Goal: Task Accomplishment & Management: Manage account settings

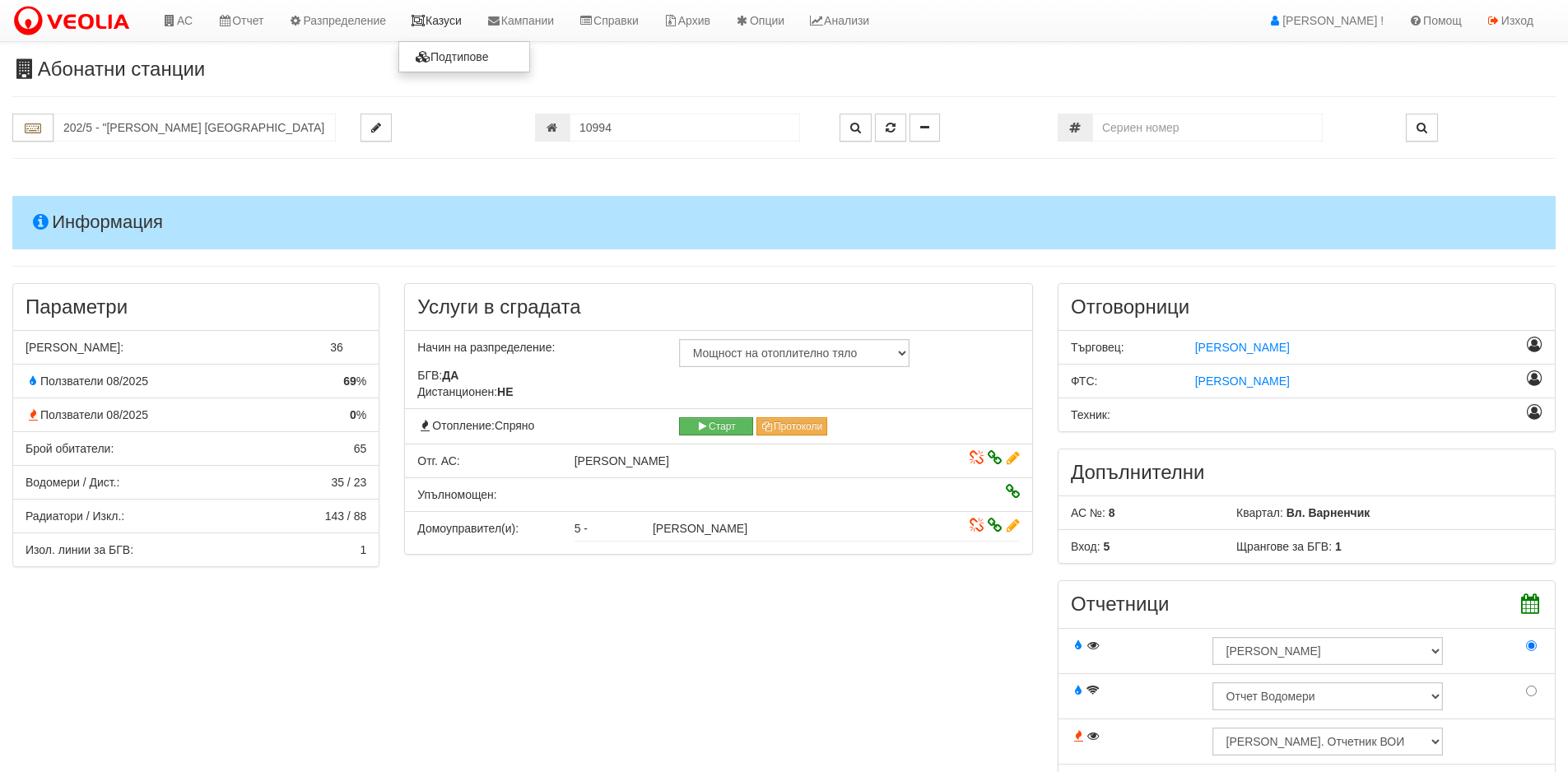
click at [445, 28] on link "Казуси" at bounding box center [437, 21] width 76 height 41
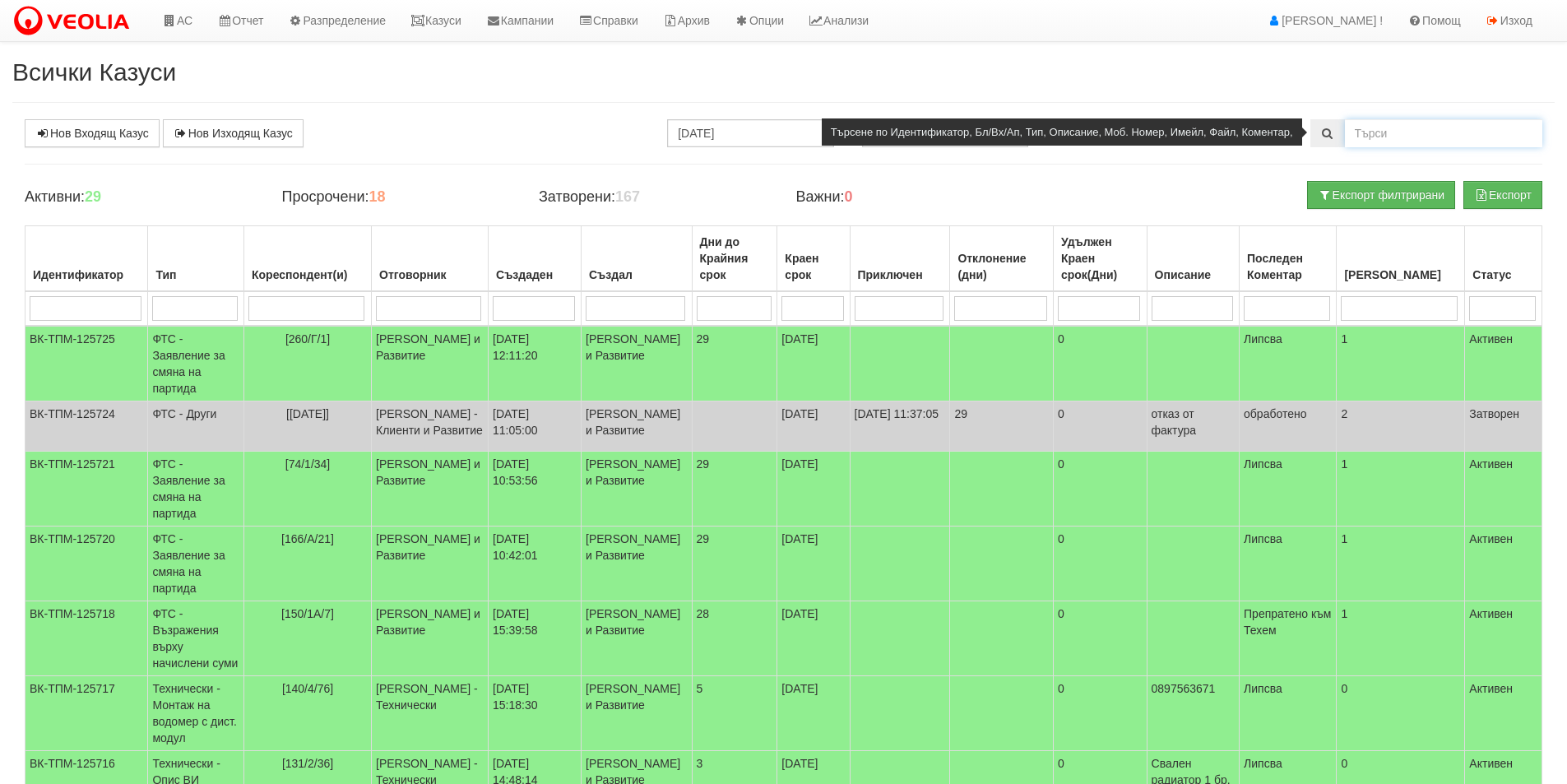
click at [1407, 135] on input "text" at bounding box center [1443, 133] width 198 height 28
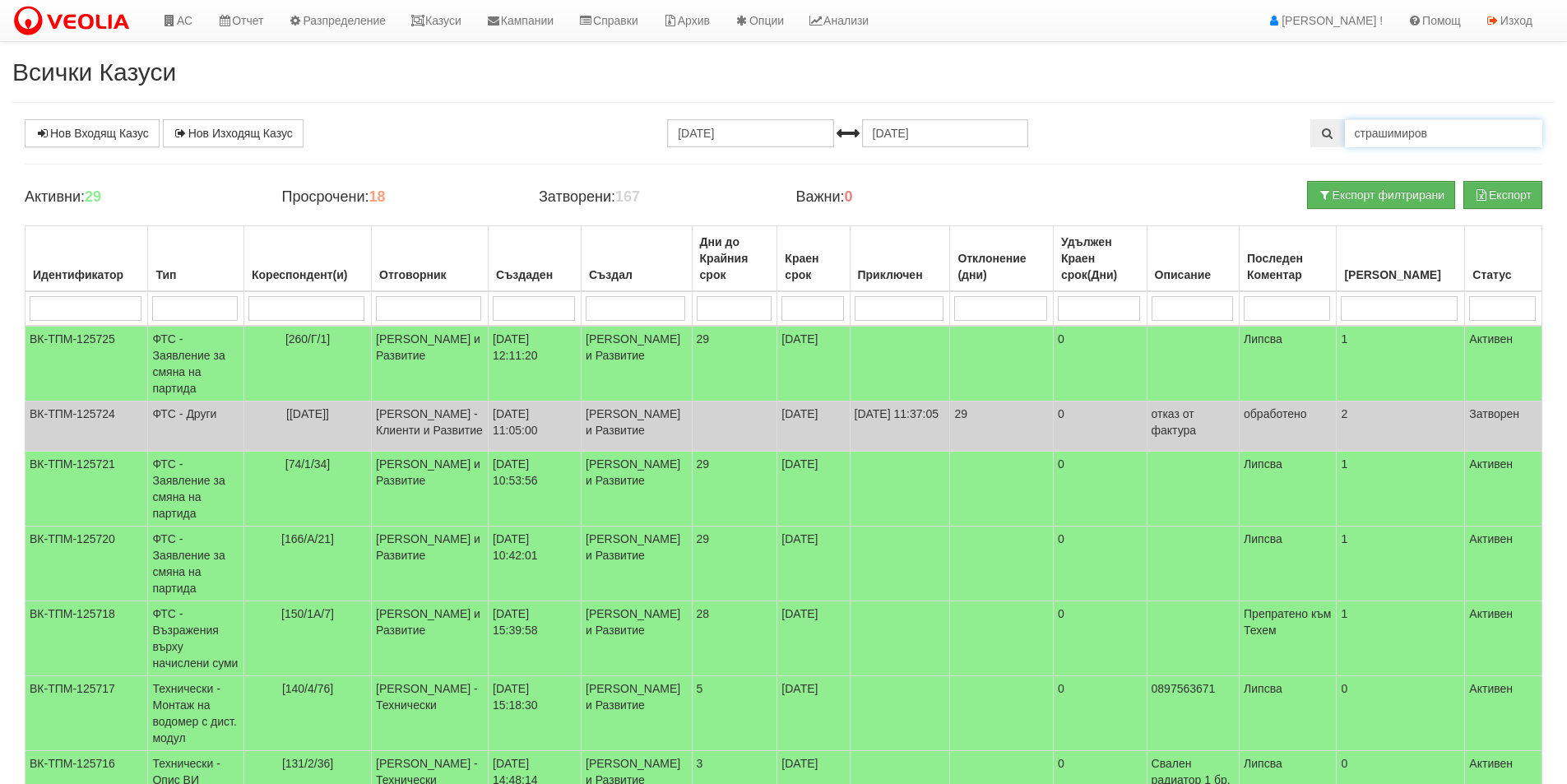
type input "страшимиров"
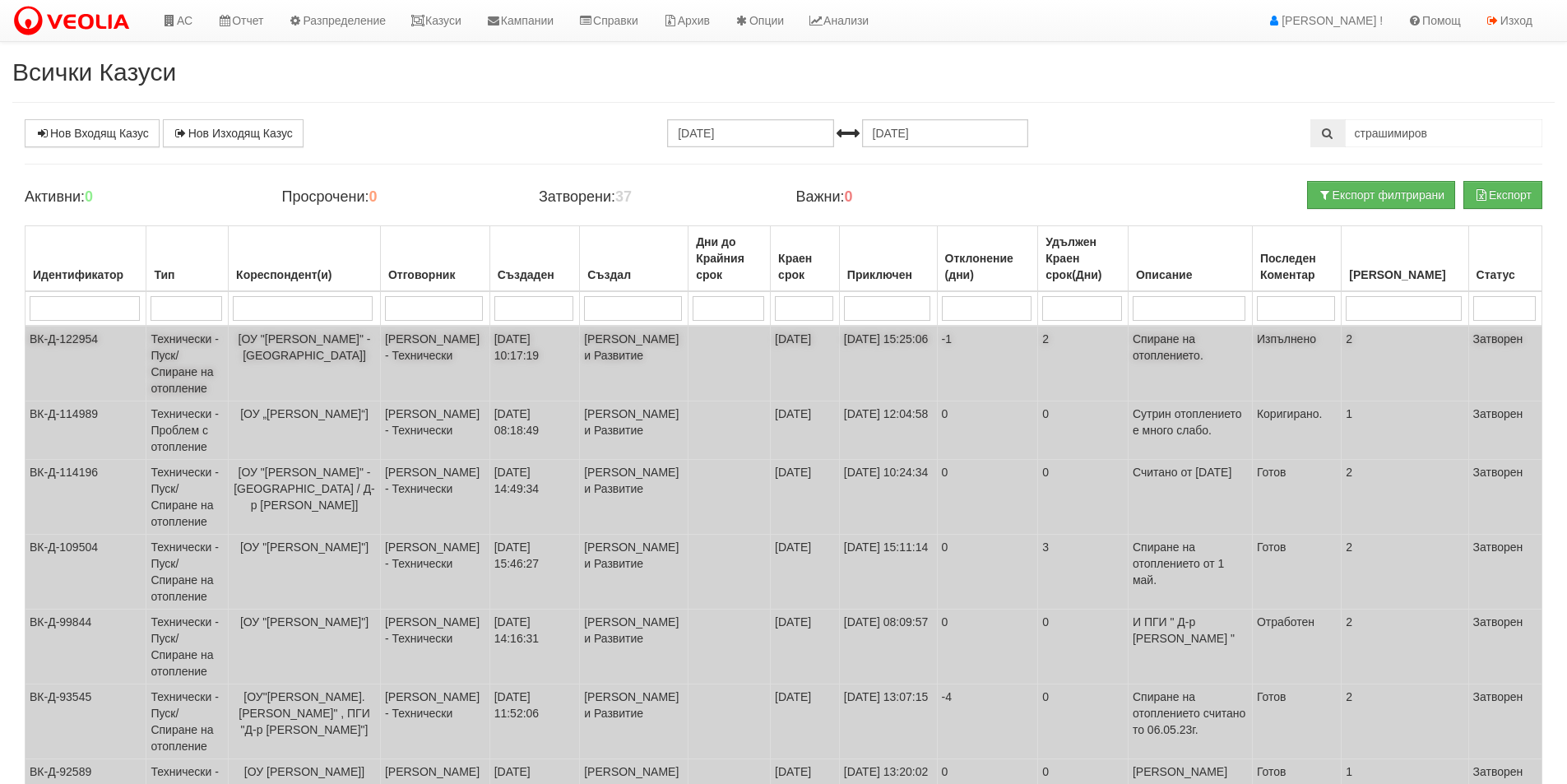
click at [436, 348] on td "Слави Славов - Технически" at bounding box center [435, 363] width 109 height 76
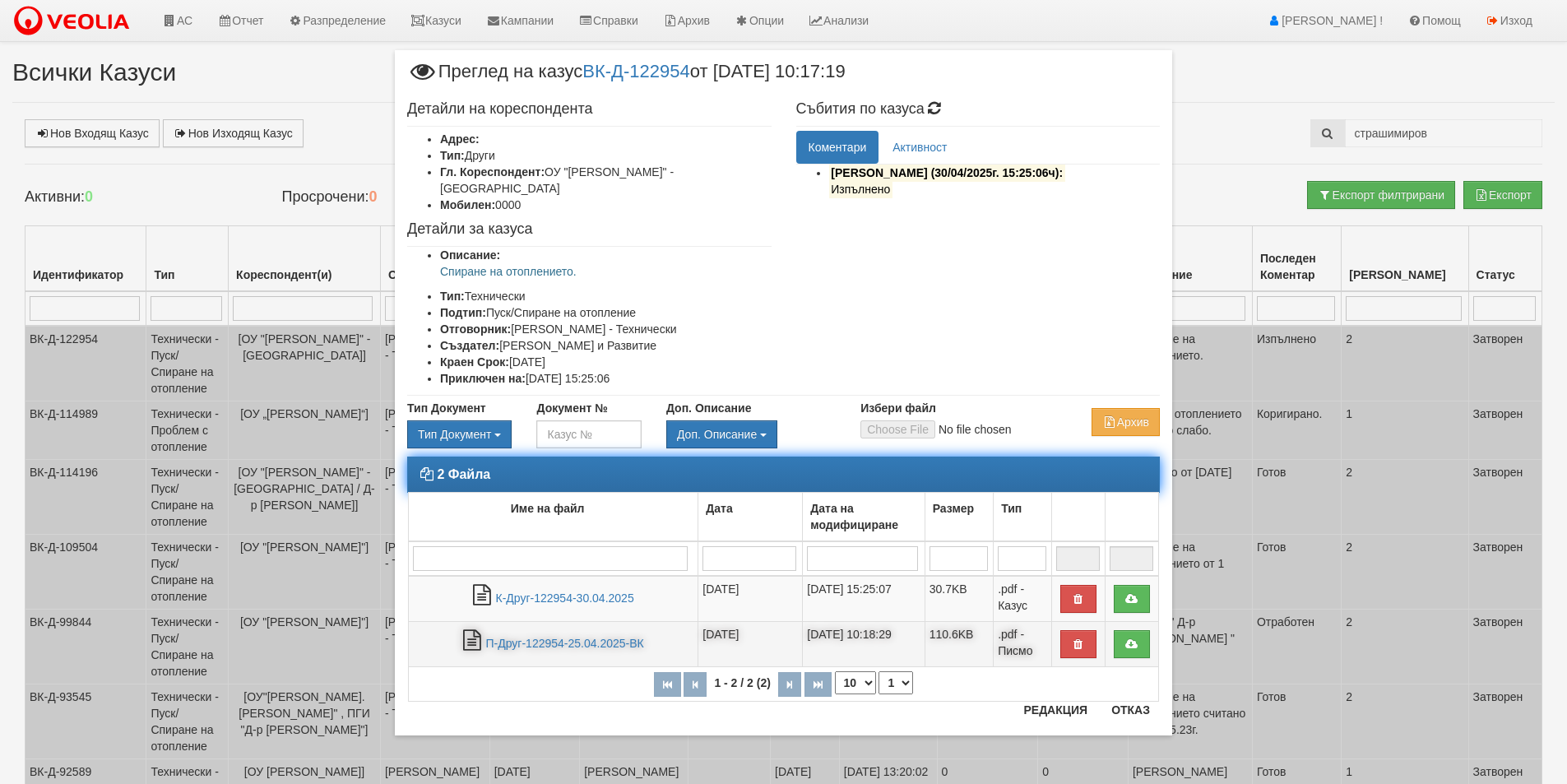
click at [552, 622] on td "П-Друг-122954-25.04.2025-ВК" at bounding box center [554, 644] width 289 height 45
click at [555, 636] on link "П-Друг-122954-25.04.2025-ВК" at bounding box center [564, 643] width 158 height 13
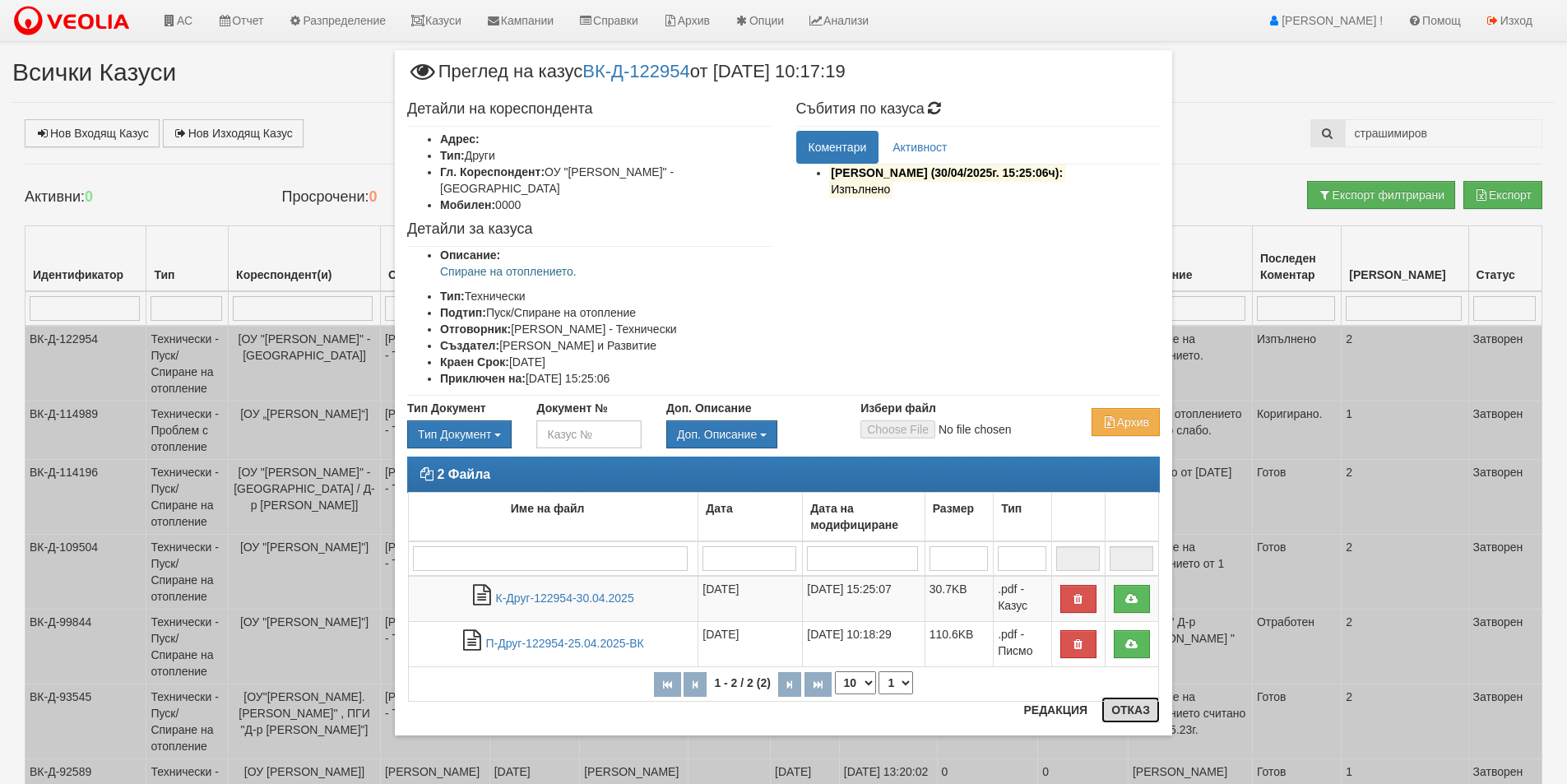
click at [1148, 712] on button "Отказ" at bounding box center [1131, 710] width 59 height 26
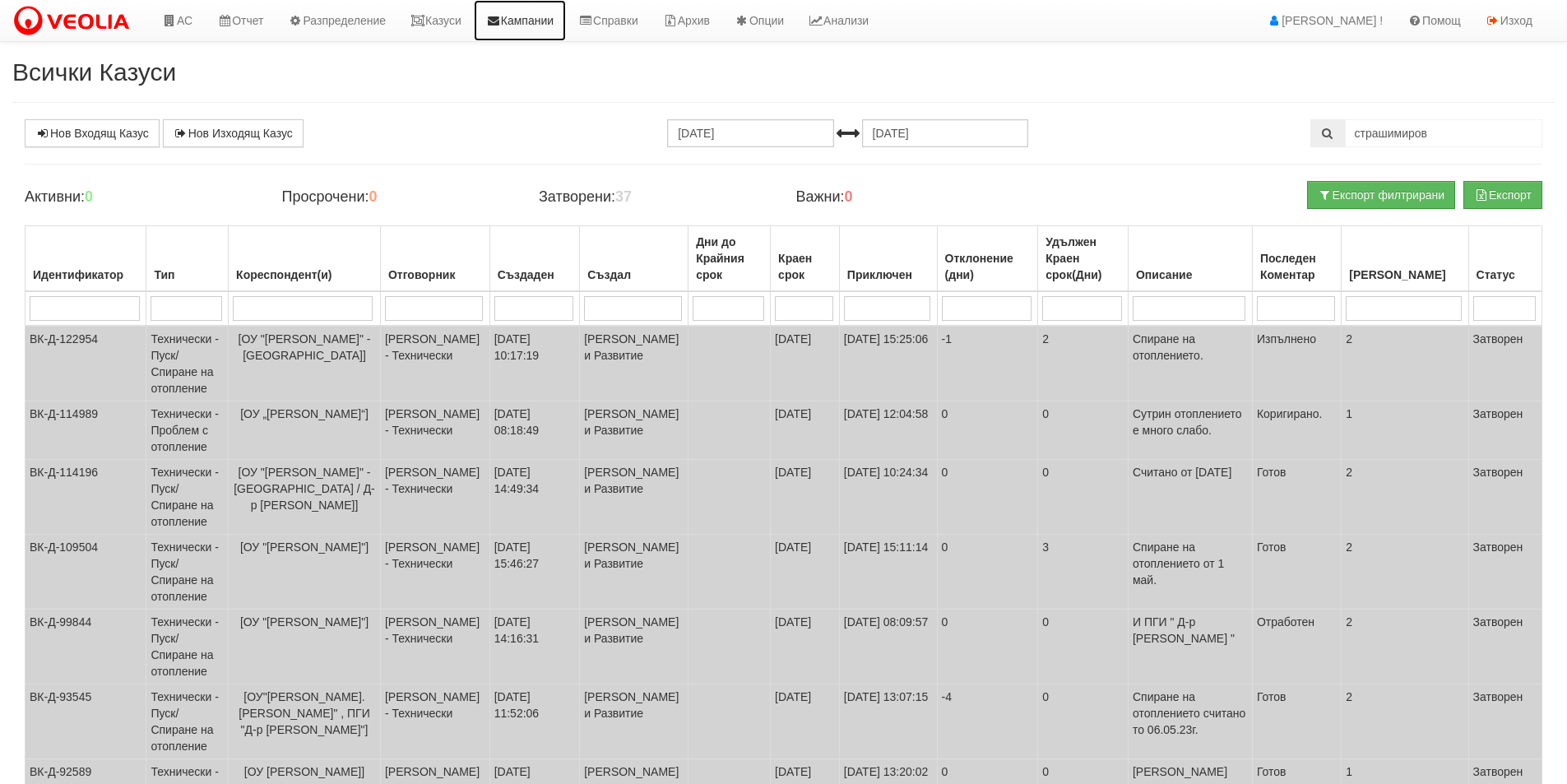
click at [489, 31] on link "Кампании" at bounding box center [519, 21] width 92 height 41
click at [474, 24] on link "Казуси" at bounding box center [436, 21] width 76 height 41
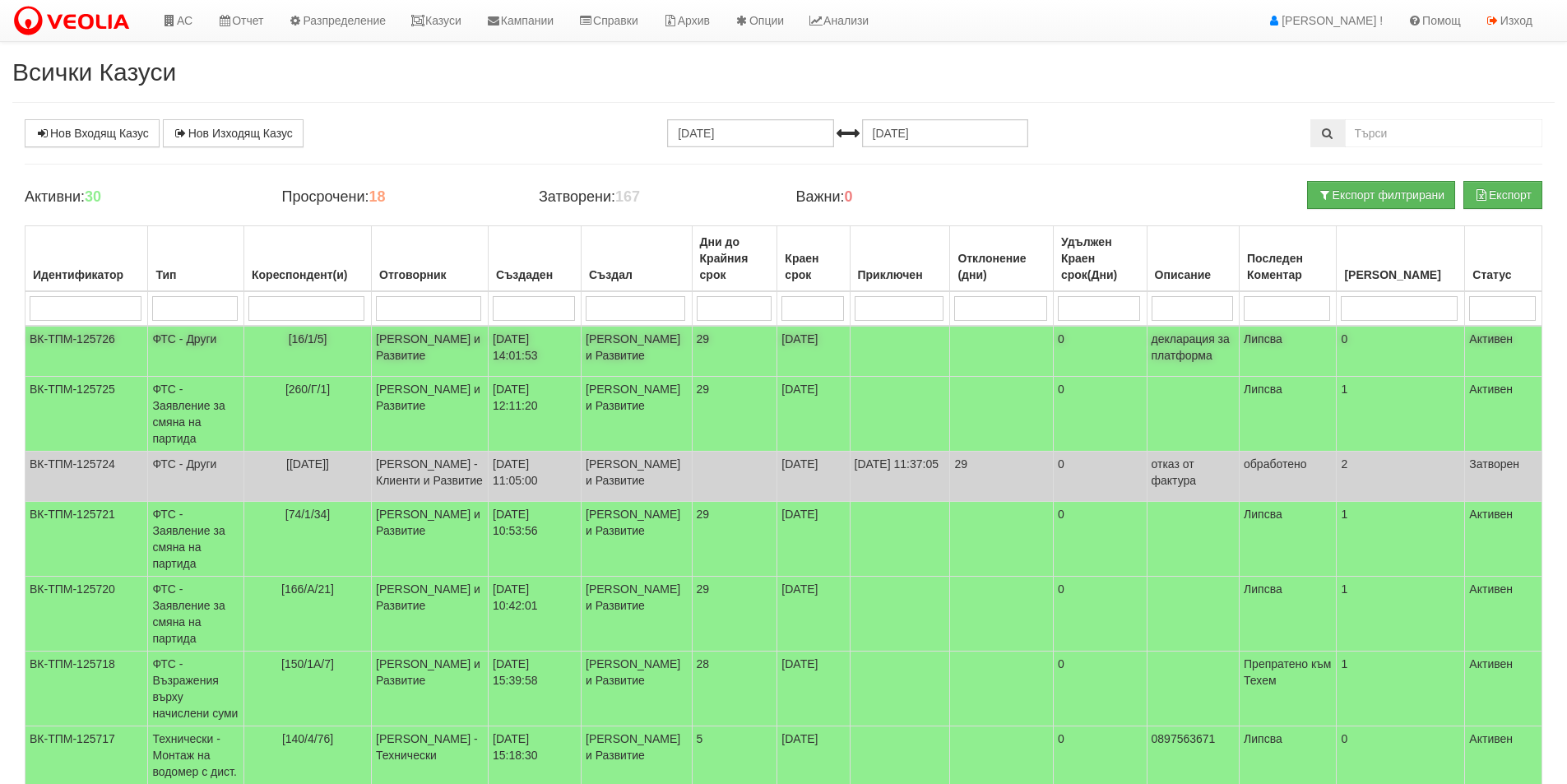
click at [528, 377] on td "30/09/2025 14:01:53" at bounding box center [535, 351] width 93 height 51
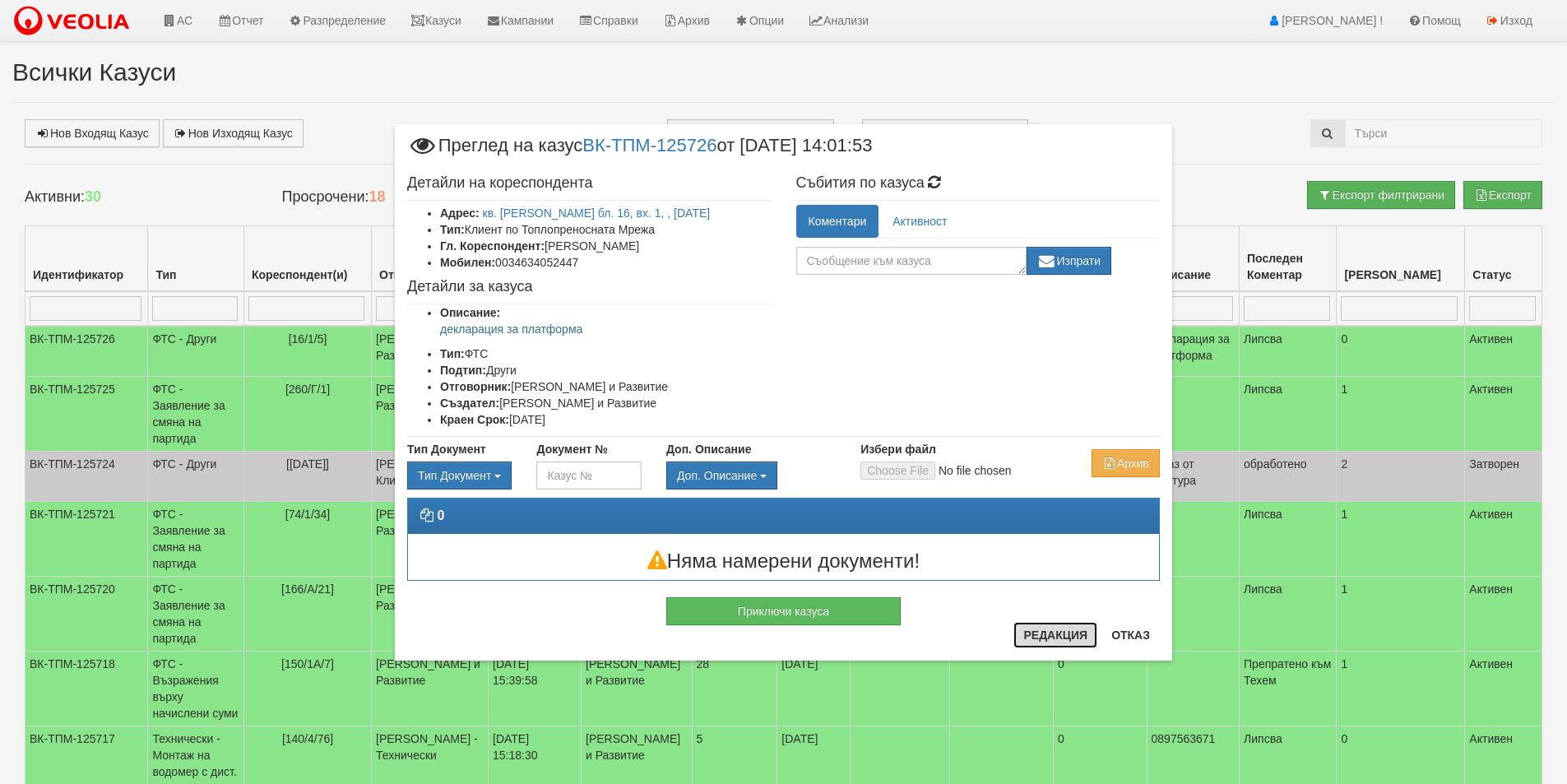
click at [1038, 631] on button "Редакция" at bounding box center [1055, 635] width 84 height 26
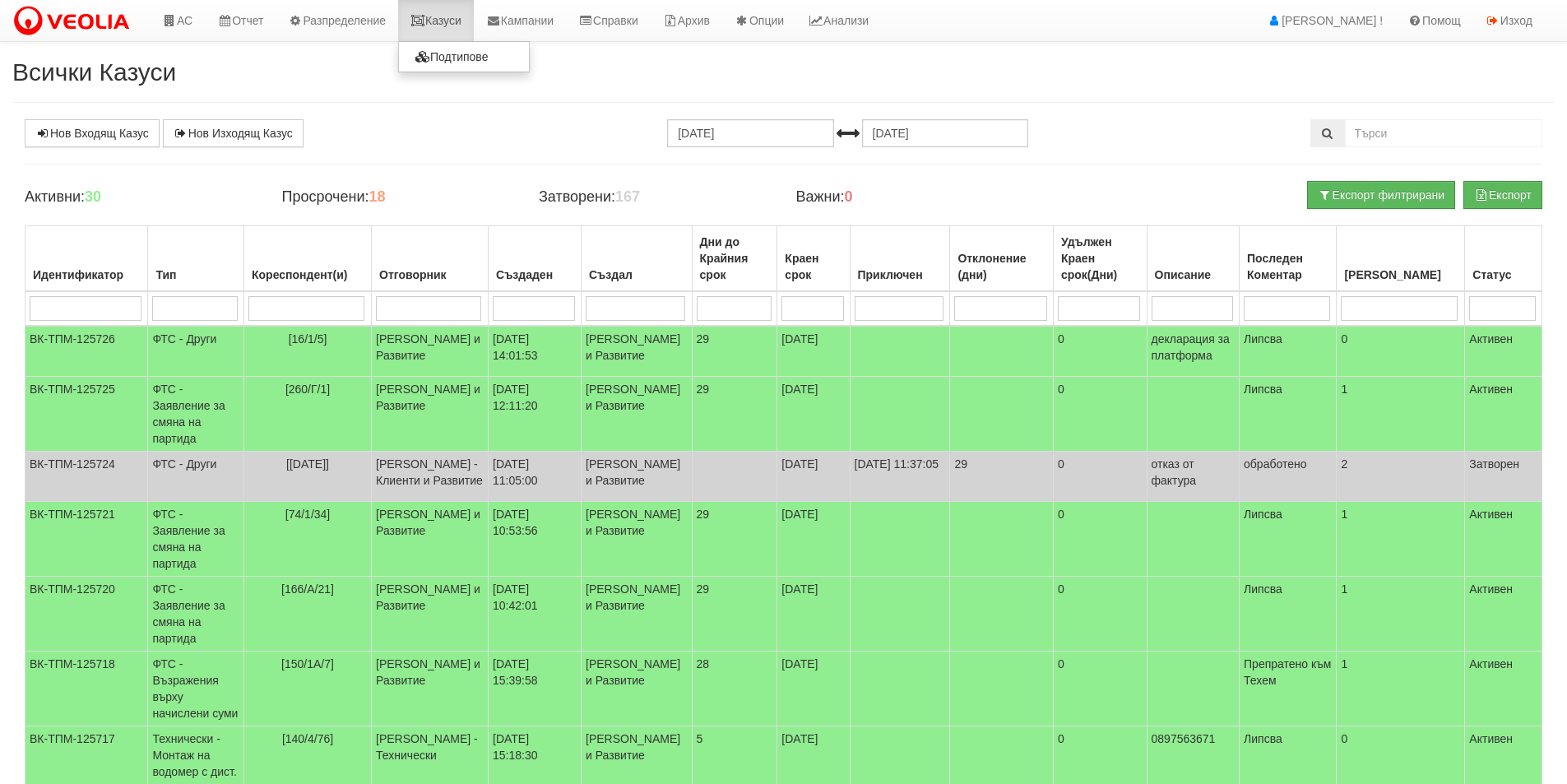
click at [458, 15] on link "Казуси" at bounding box center [436, 21] width 76 height 41
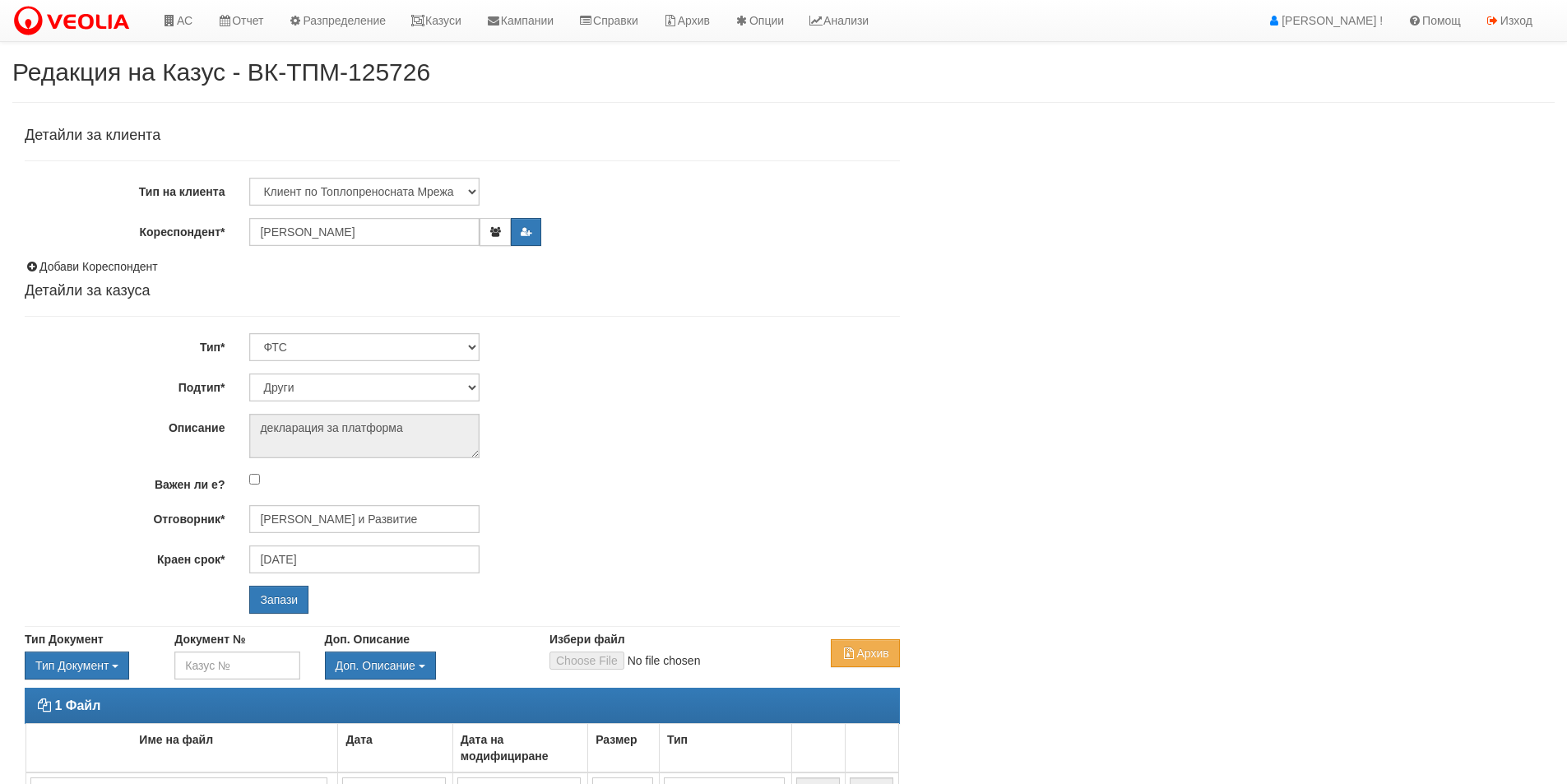
select select "Други"
click at [365, 341] on select "Технически ФТС Търговски Административен Производствен Експлоатационен Финансов…" at bounding box center [364, 347] width 231 height 28
select select "2"
click at [250, 333] on select "Технически ФТС Търговски Административен Производствен Експлоатационен Финансов…" at bounding box center [364, 347] width 231 height 28
click at [375, 394] on select "Търговска отстъпка Протокол от ОС Референции Друго Проблем с кл. платформа/сайт…" at bounding box center [364, 387] width 231 height 28
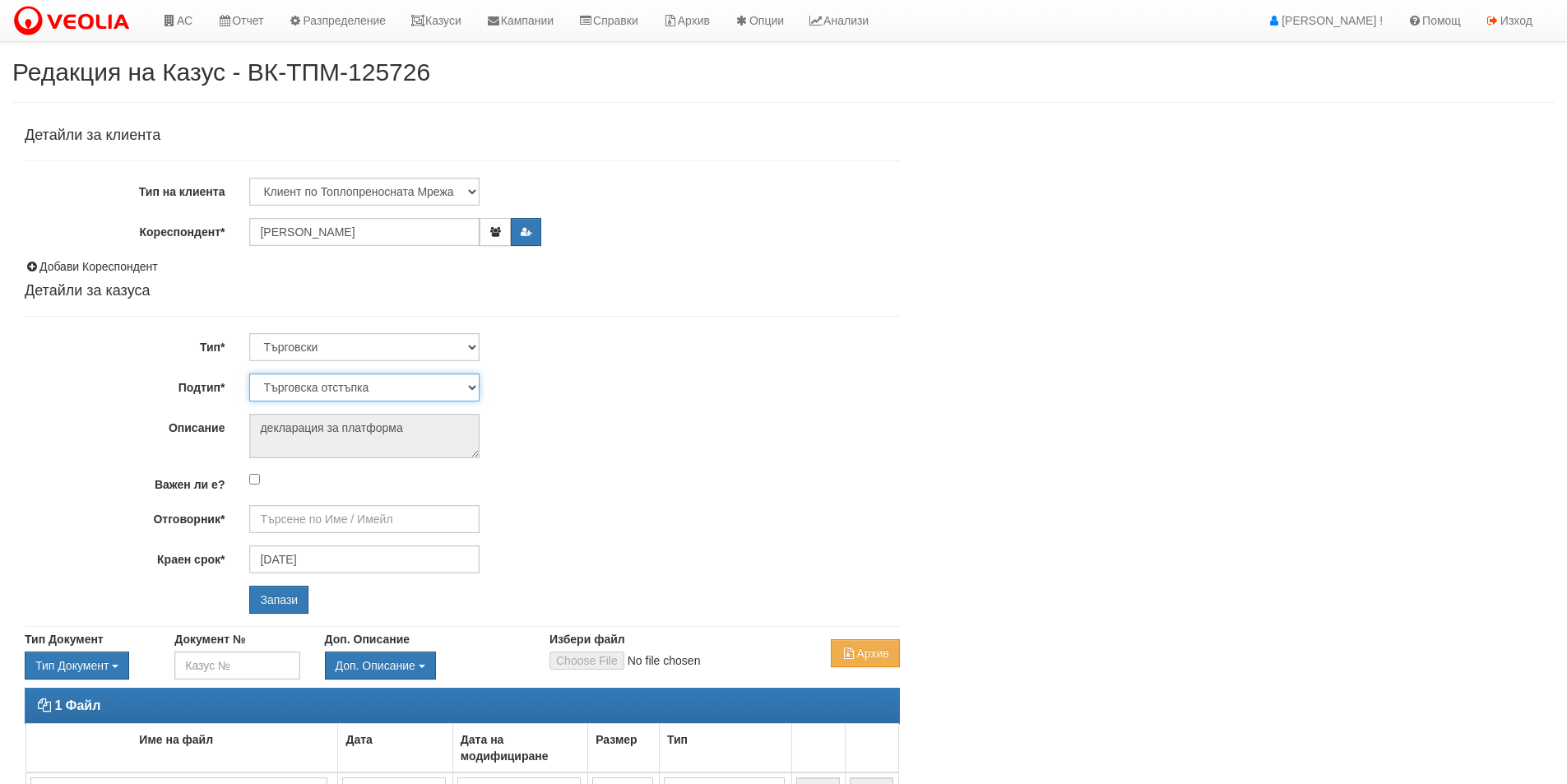
select select "Друго"
click at [250, 373] on select "Търговска отстъпка Протокол от ОС Референции Друго Проблем с кл. платформа/сайт…" at bounding box center [364, 387] width 231 height 28
type input "Катерина Димитрова - Клиенти и Развитие"
click at [285, 591] on input "Запази" at bounding box center [279, 600] width 60 height 28
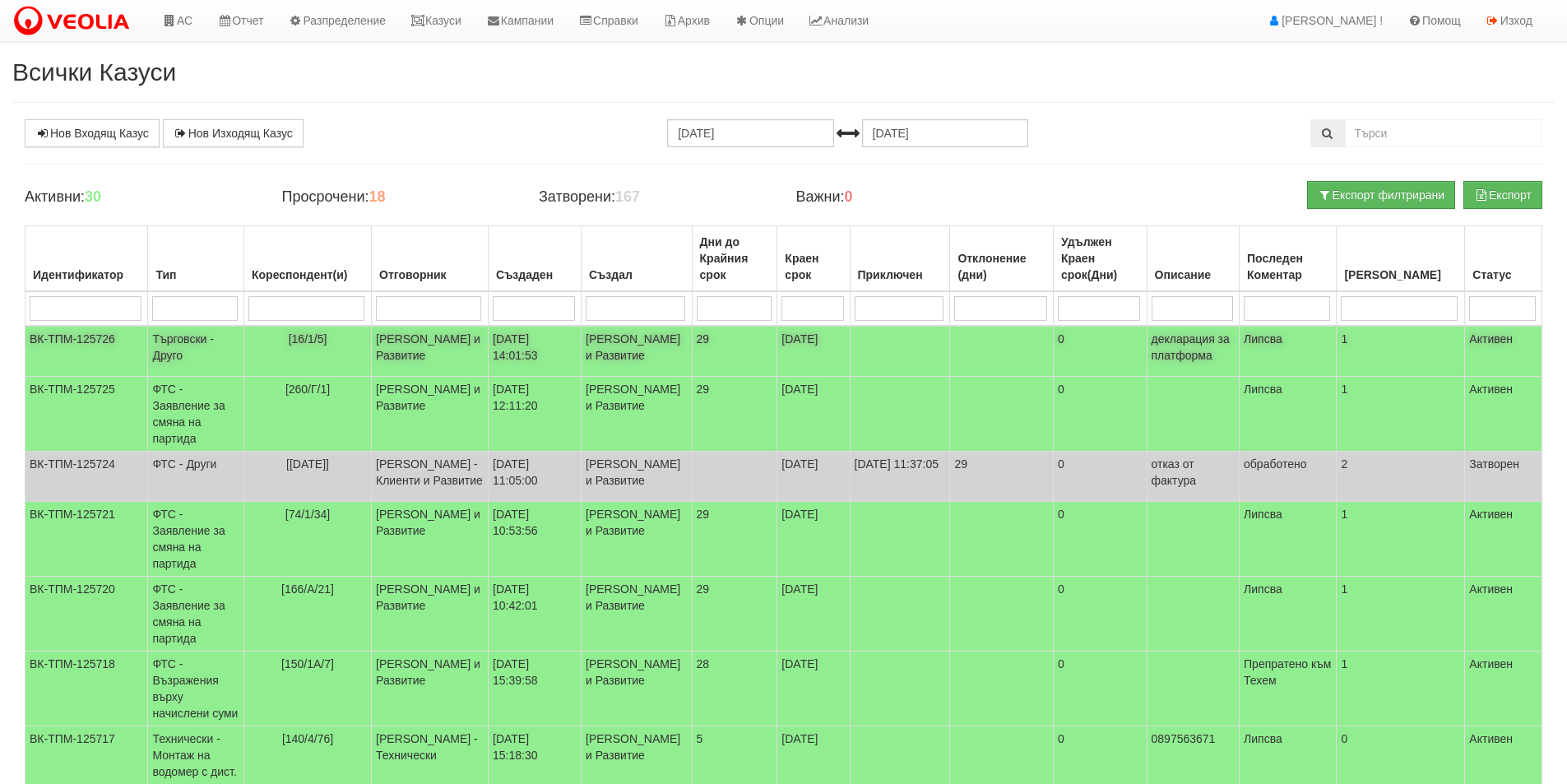
click at [410, 335] on td "Катерина Димитрова - Клиенти и Развитие" at bounding box center [430, 351] width 117 height 51
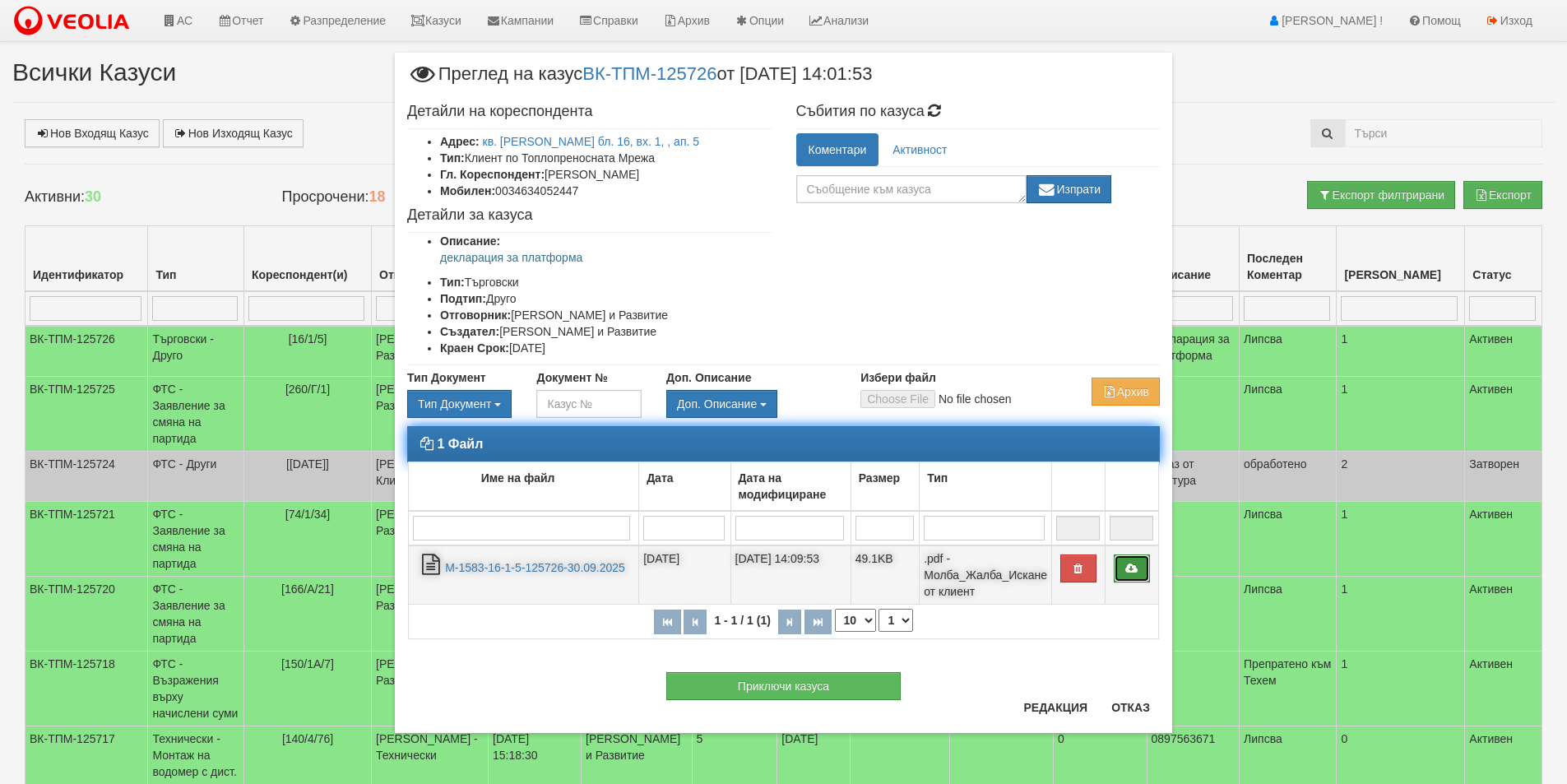
click at [1128, 575] on link at bounding box center [1132, 568] width 36 height 28
click at [1128, 568] on icon at bounding box center [1132, 568] width 15 height 12
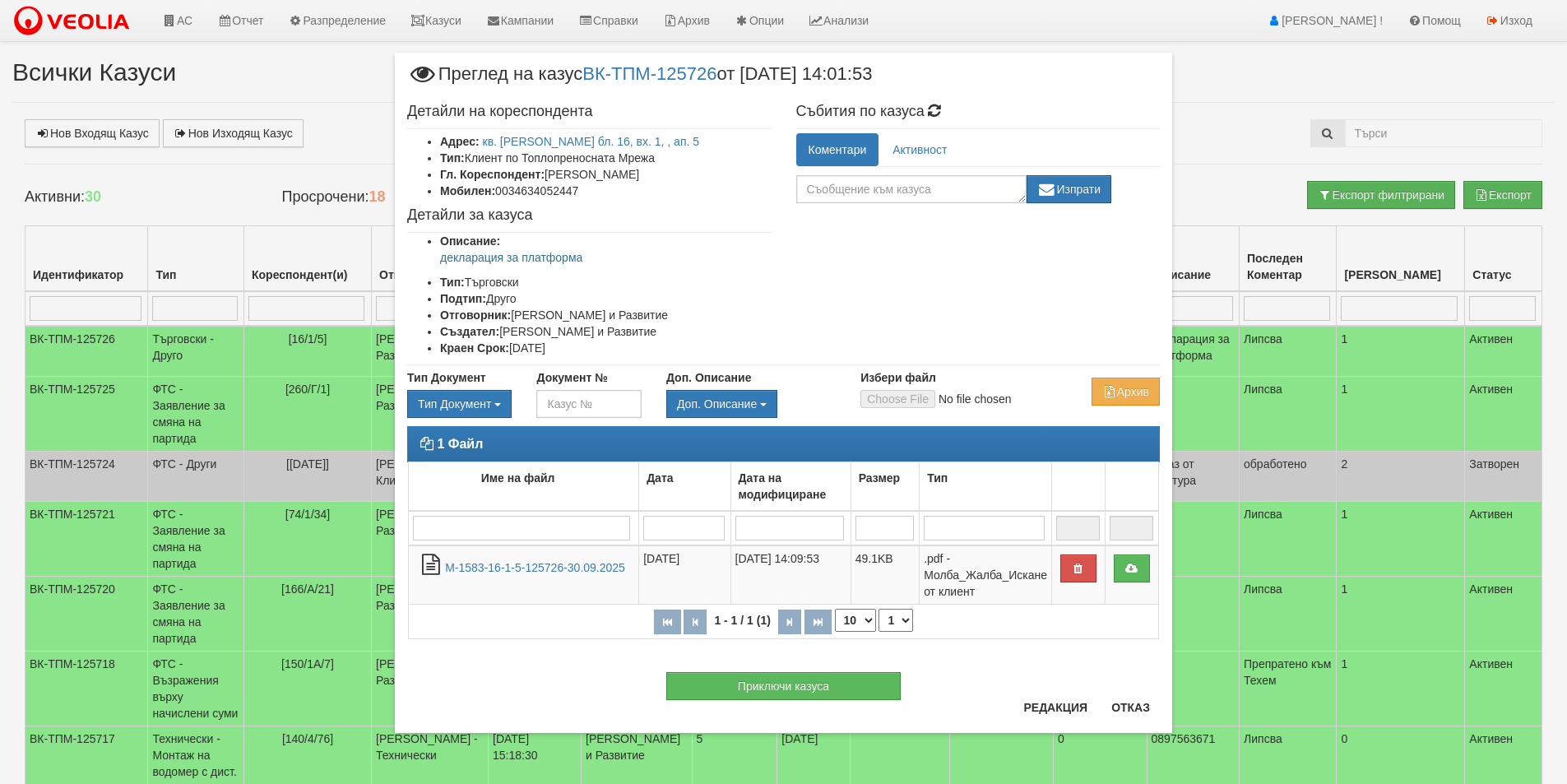
click at [221, 416] on div "× Преглед на казус ВК-ТПМ-125726 от 30/09/2025 14:01:53 Детайли на кореспондент…" at bounding box center [784, 392] width 1567 height 784
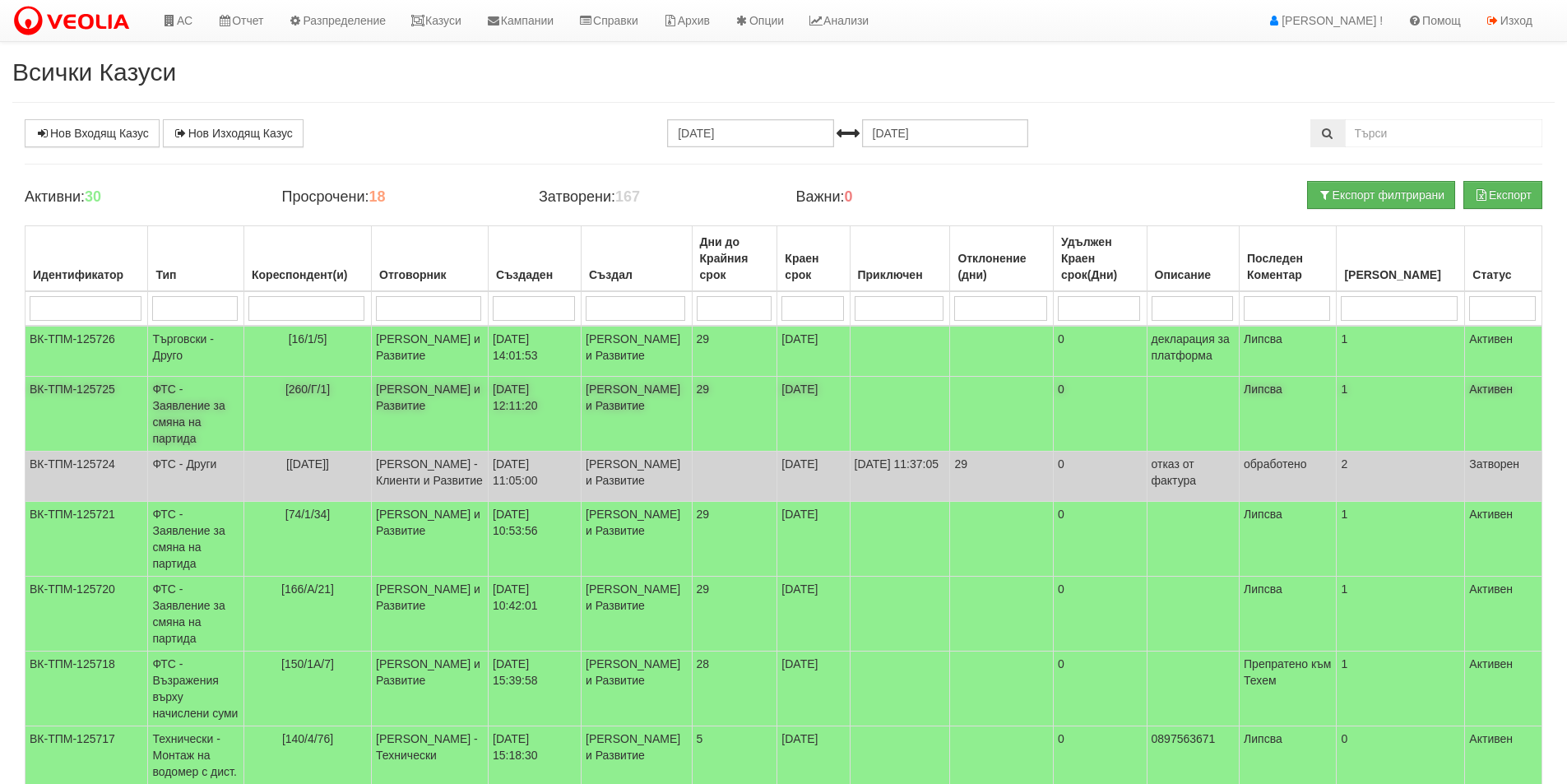
click at [334, 423] on td "[260/Г/1]" at bounding box center [308, 414] width 127 height 75
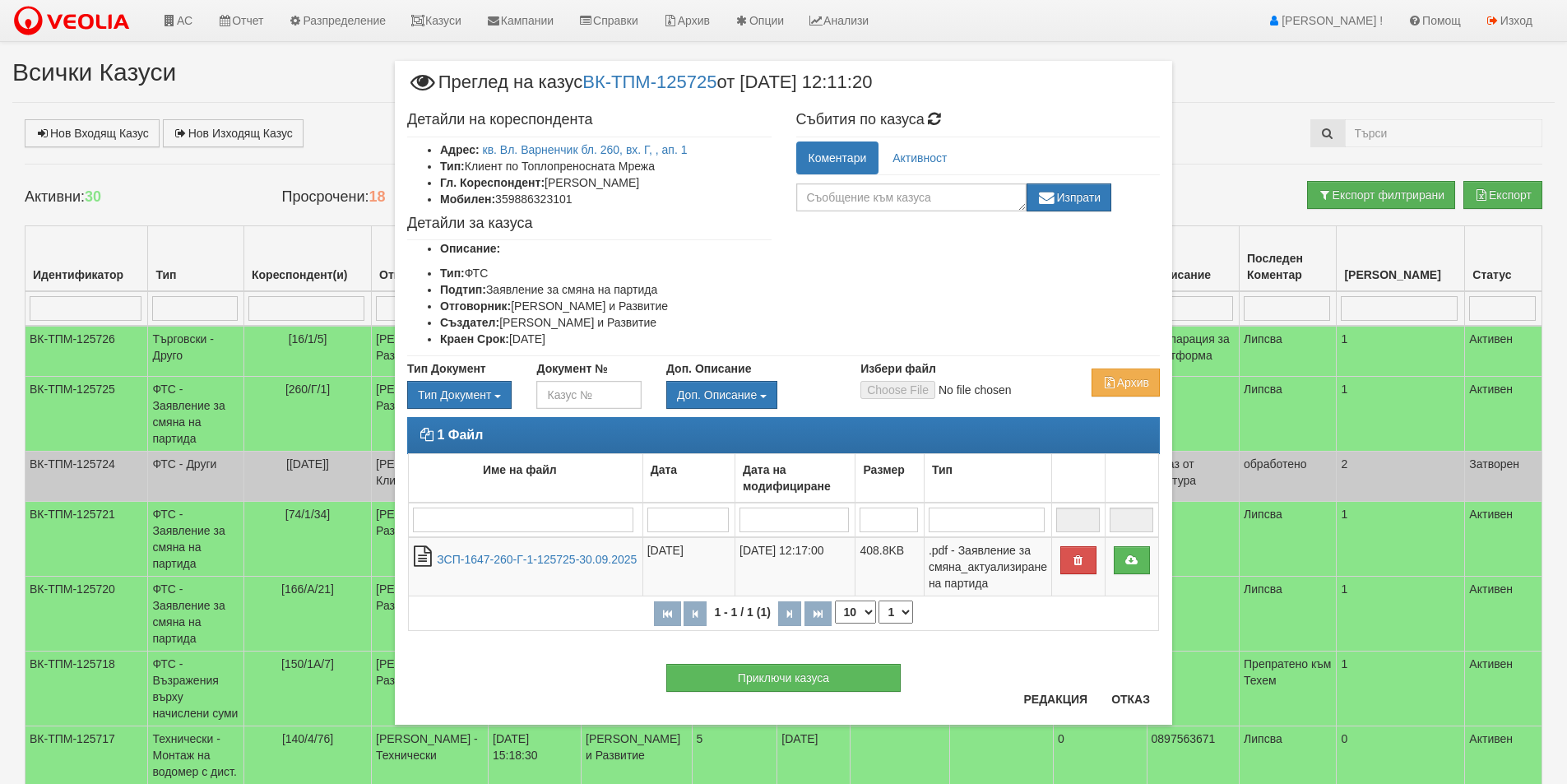
drag, startPoint x: 675, startPoint y: 185, endPoint x: 547, endPoint y: 180, distance: 128.1
click at [547, 180] on li "Гл. Кореспондент: Гергана Кожухарова" at bounding box center [606, 183] width 331 height 17
copy li "Гергана Кожухарова"
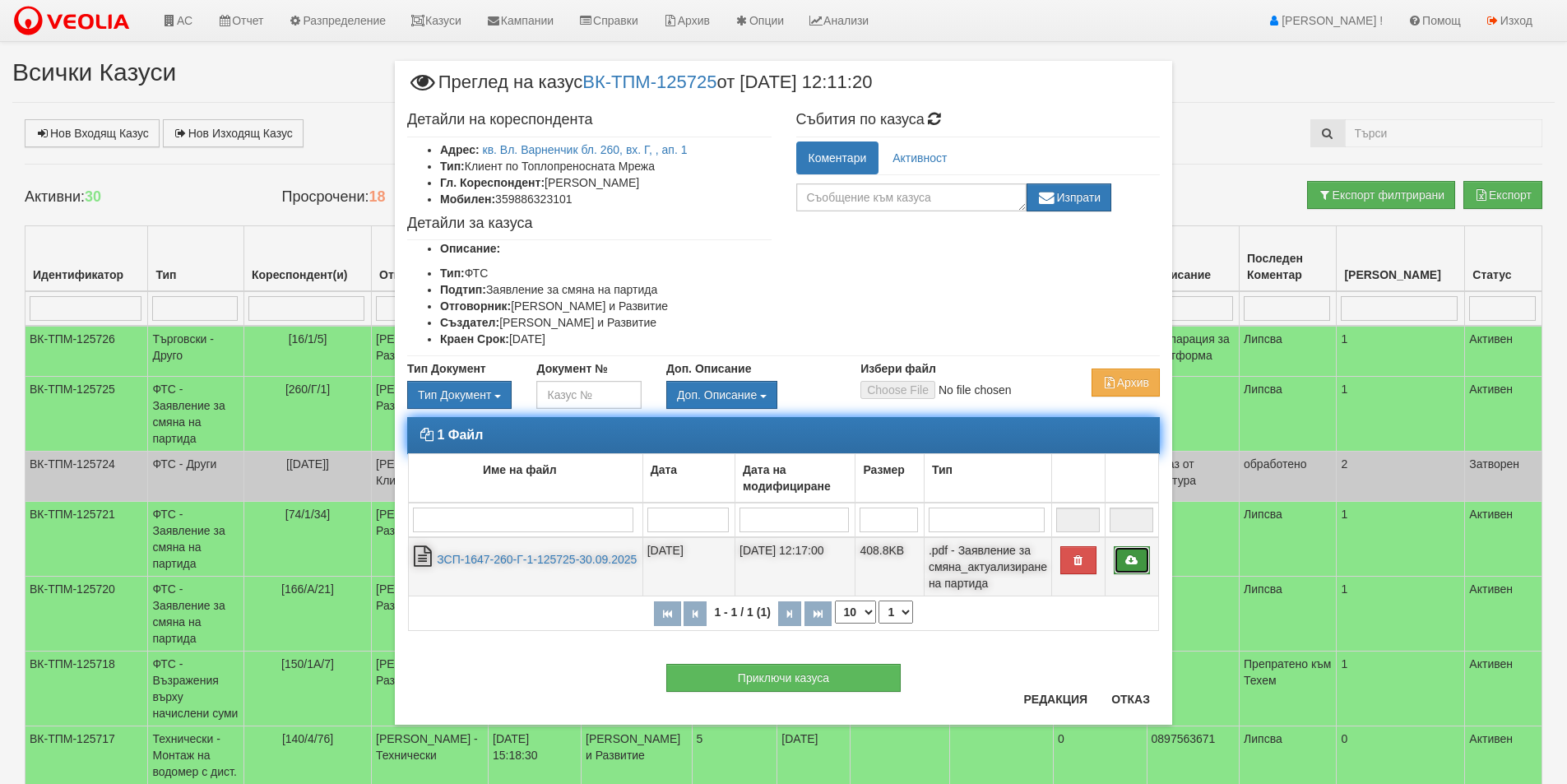
click at [1129, 573] on link at bounding box center [1132, 560] width 36 height 28
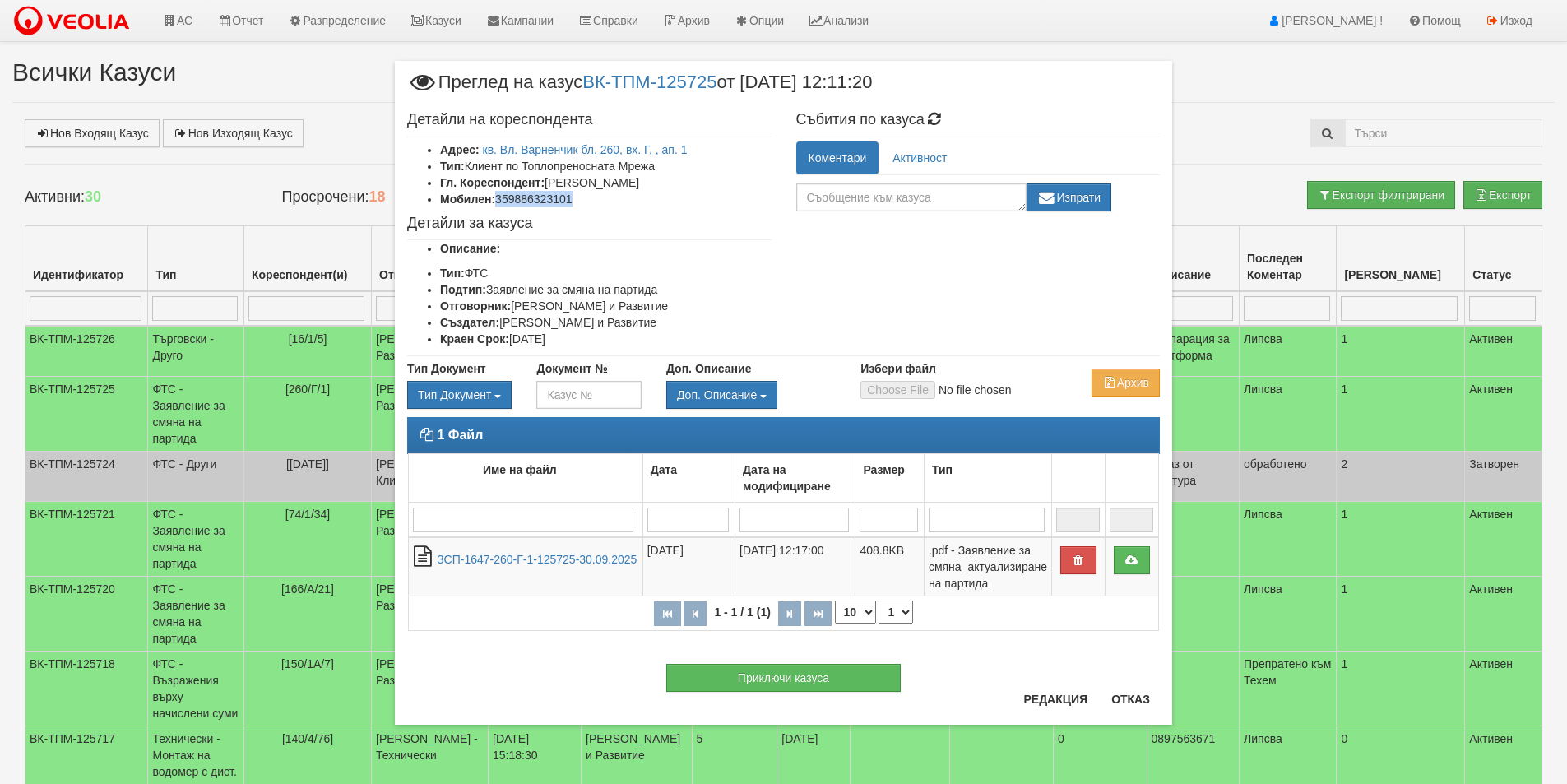
drag, startPoint x: 583, startPoint y: 199, endPoint x: 497, endPoint y: 205, distance: 86.2
click at [497, 205] on li "Мобилен: 359886323101" at bounding box center [606, 199] width 331 height 17
copy li "359886323101"
click at [1115, 679] on div "Приключи казуса" at bounding box center [784, 669] width 778 height 45
click at [1129, 693] on button "Отказ" at bounding box center [1131, 699] width 59 height 26
